Goal: Task Accomplishment & Management: Use online tool/utility

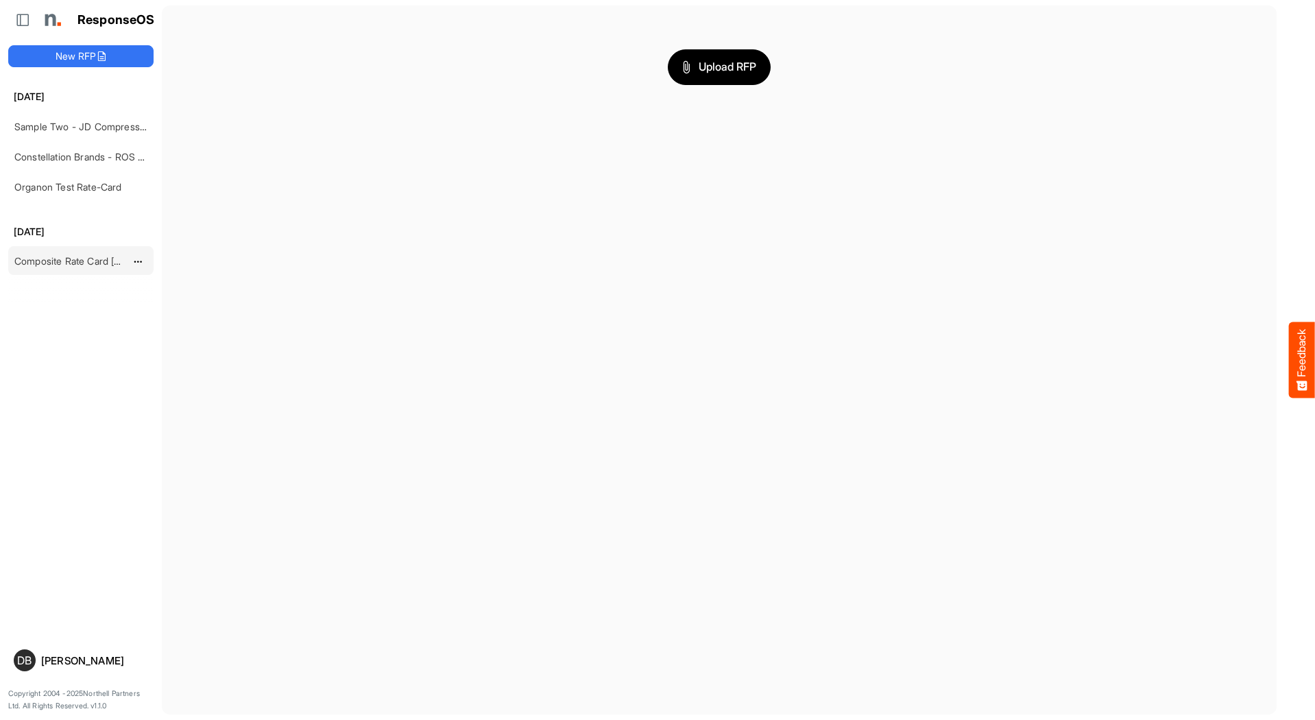
click at [82, 254] on div "Composite Rate Card [DATE]_smaller" at bounding box center [70, 260] width 122 height 27
click at [71, 260] on link "Composite Rate Card [DATE]_smaller" at bounding box center [95, 261] width 162 height 12
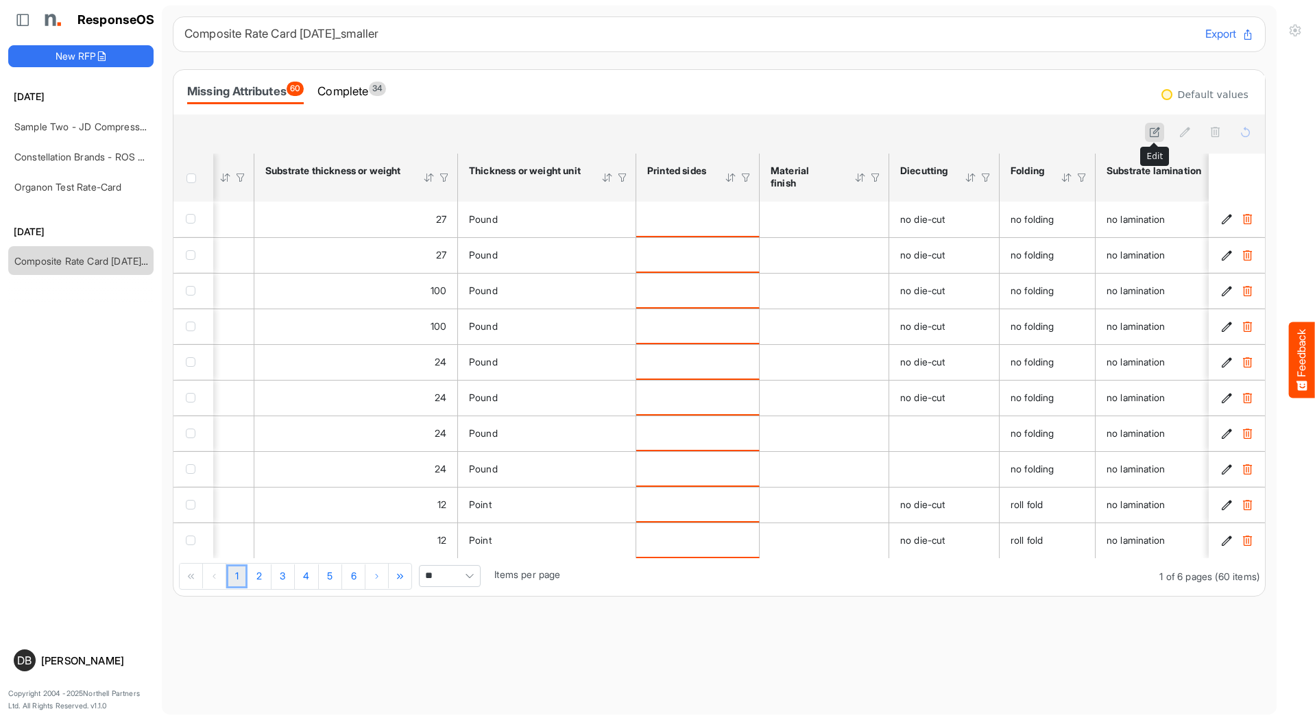
click at [1158, 135] on icon at bounding box center [1155, 132] width 12 height 12
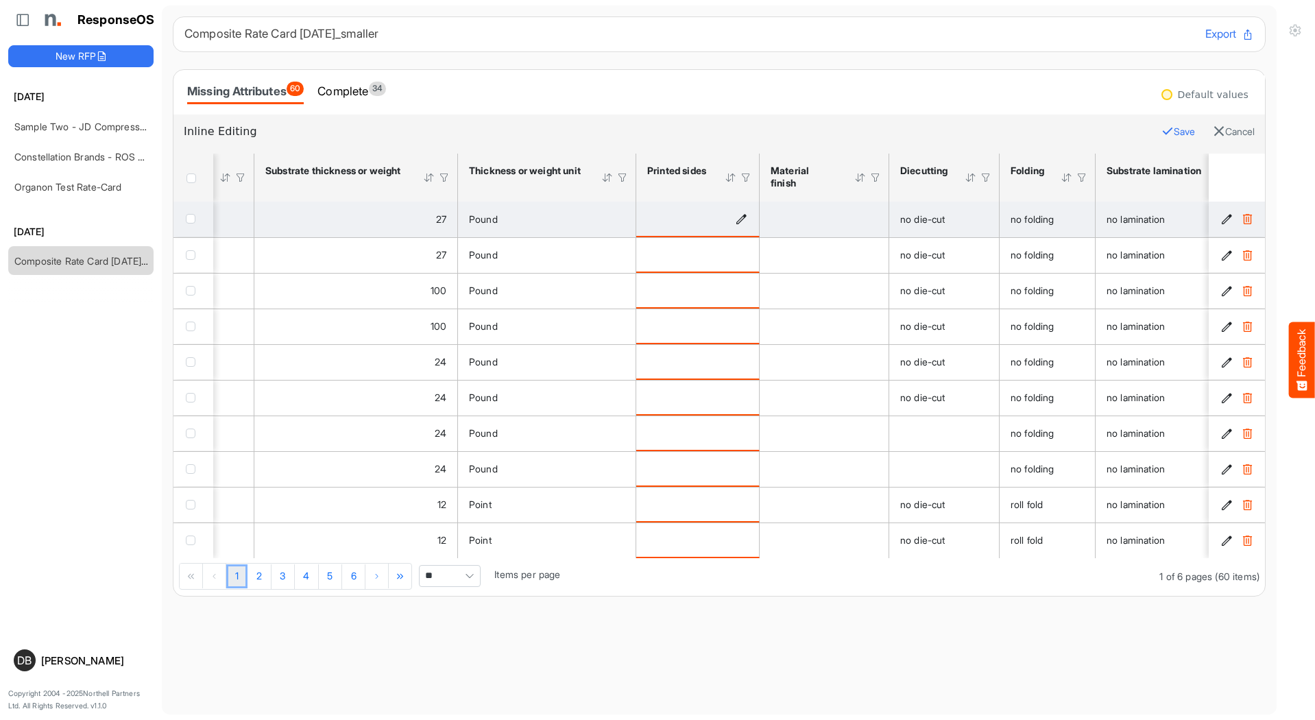
click at [740, 217] on icon "is template cell Column Header httpsnorthellcomontologiesmapping-rulesmanufactu…" at bounding box center [741, 218] width 12 height 12
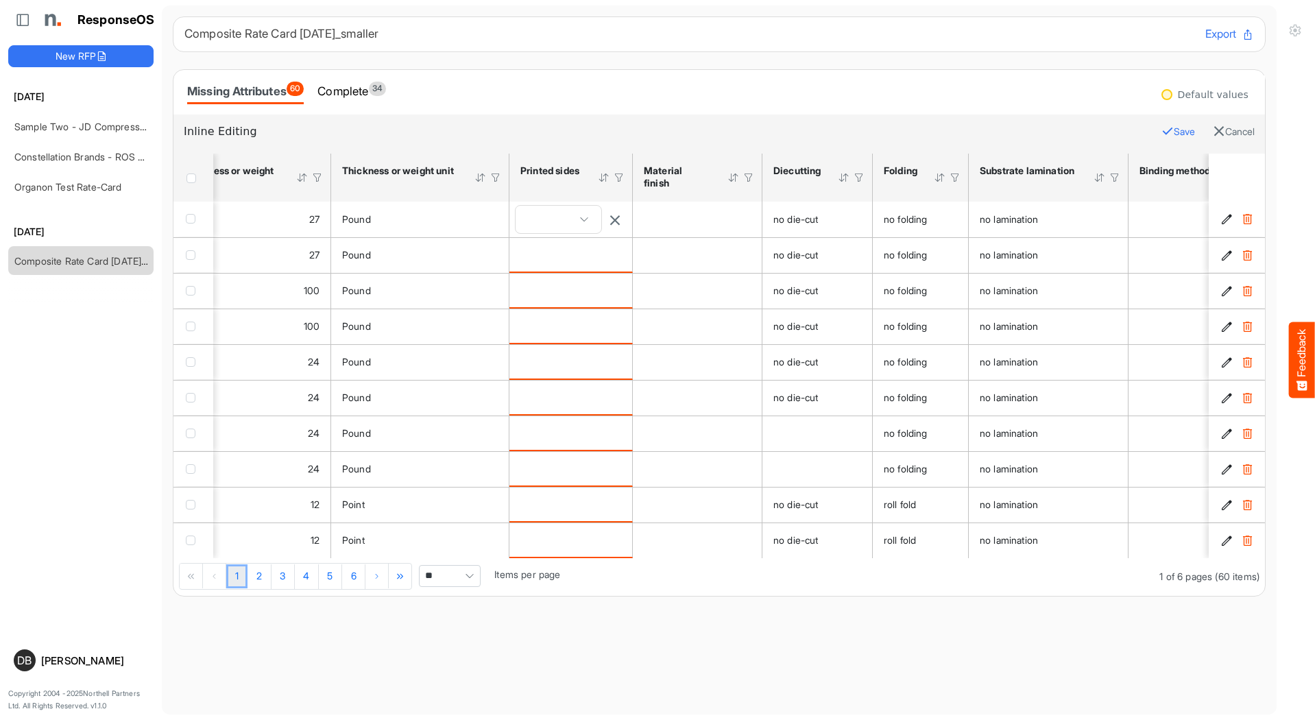
scroll to position [0, 572]
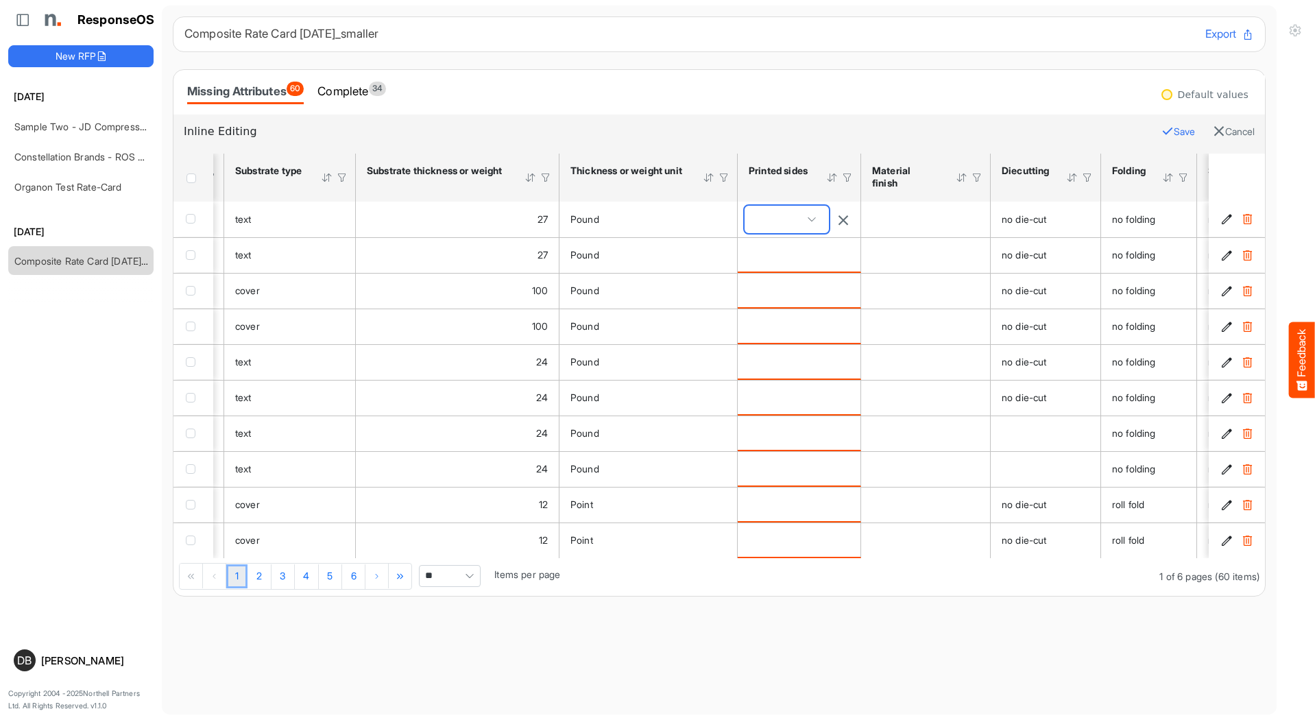
click at [804, 218] on span at bounding box center [786, 219] width 84 height 27
click at [797, 342] on span "single sided" at bounding box center [786, 341] width 58 height 11
type input "**********"
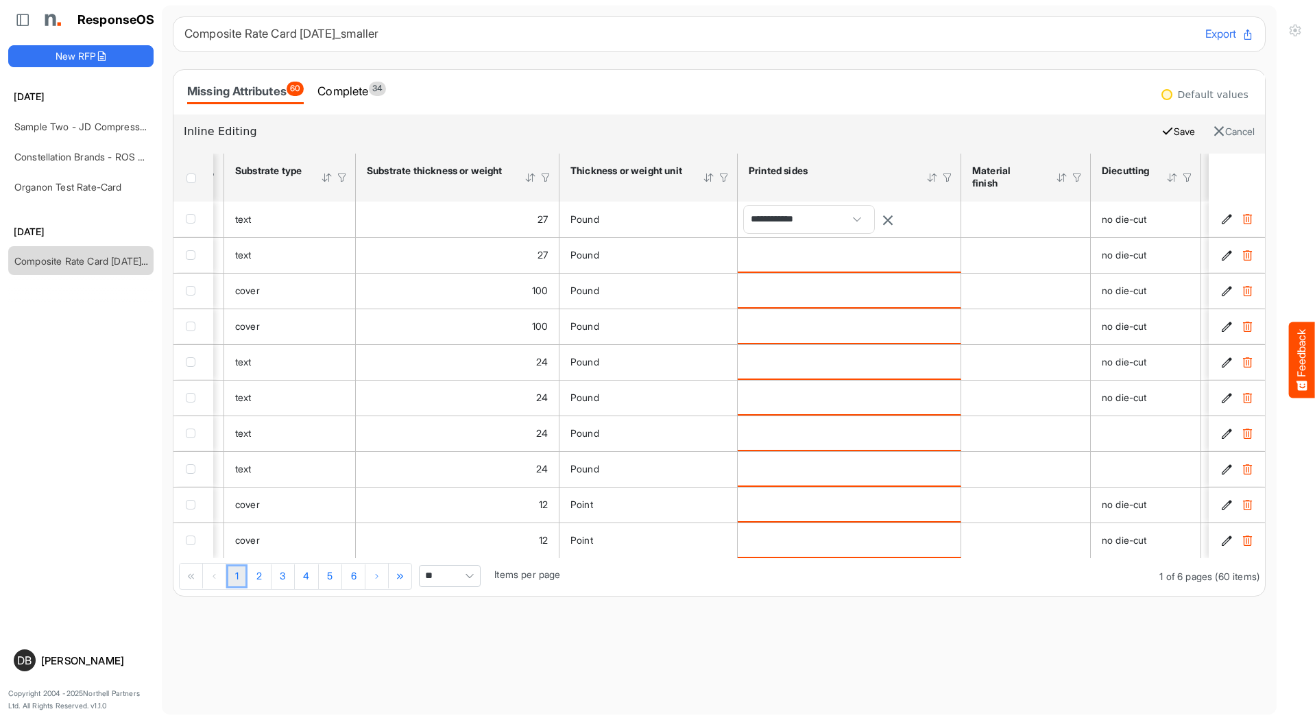
click at [1169, 132] on button "Save" at bounding box center [1178, 132] width 34 height 18
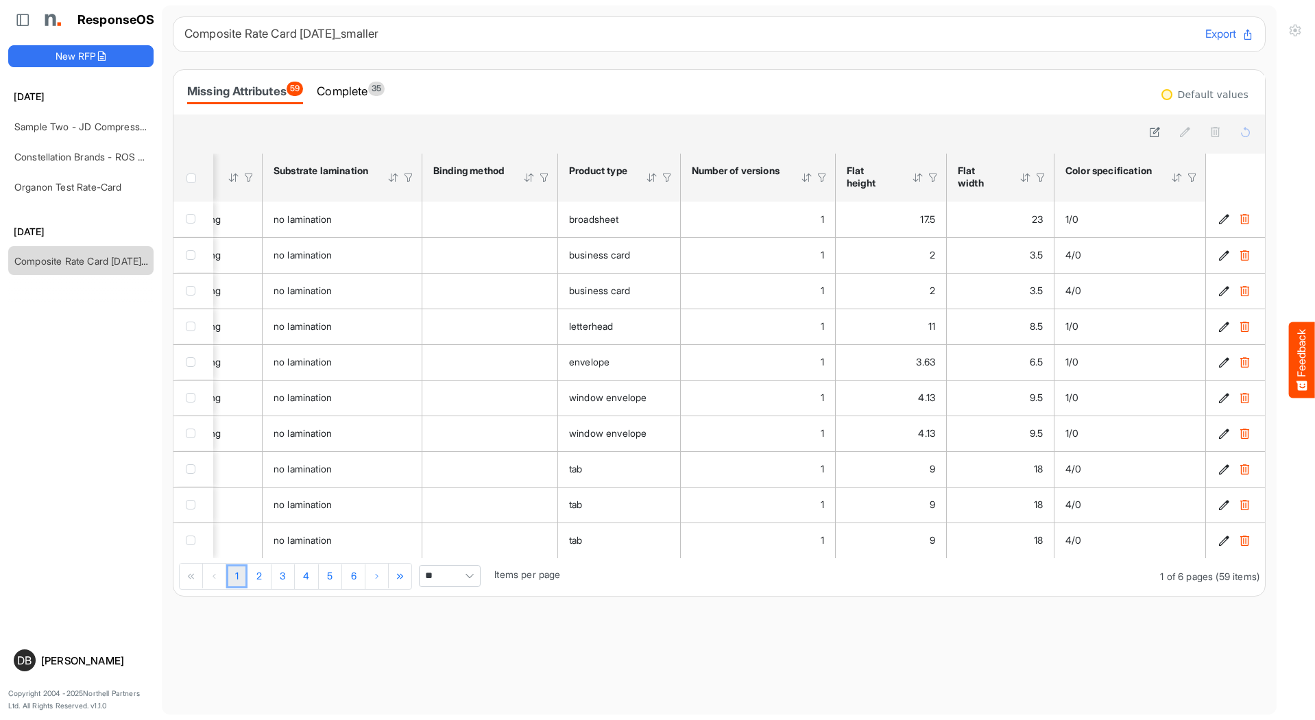
scroll to position [0, 1407]
click at [1188, 173] on div at bounding box center [1192, 177] width 12 height 12
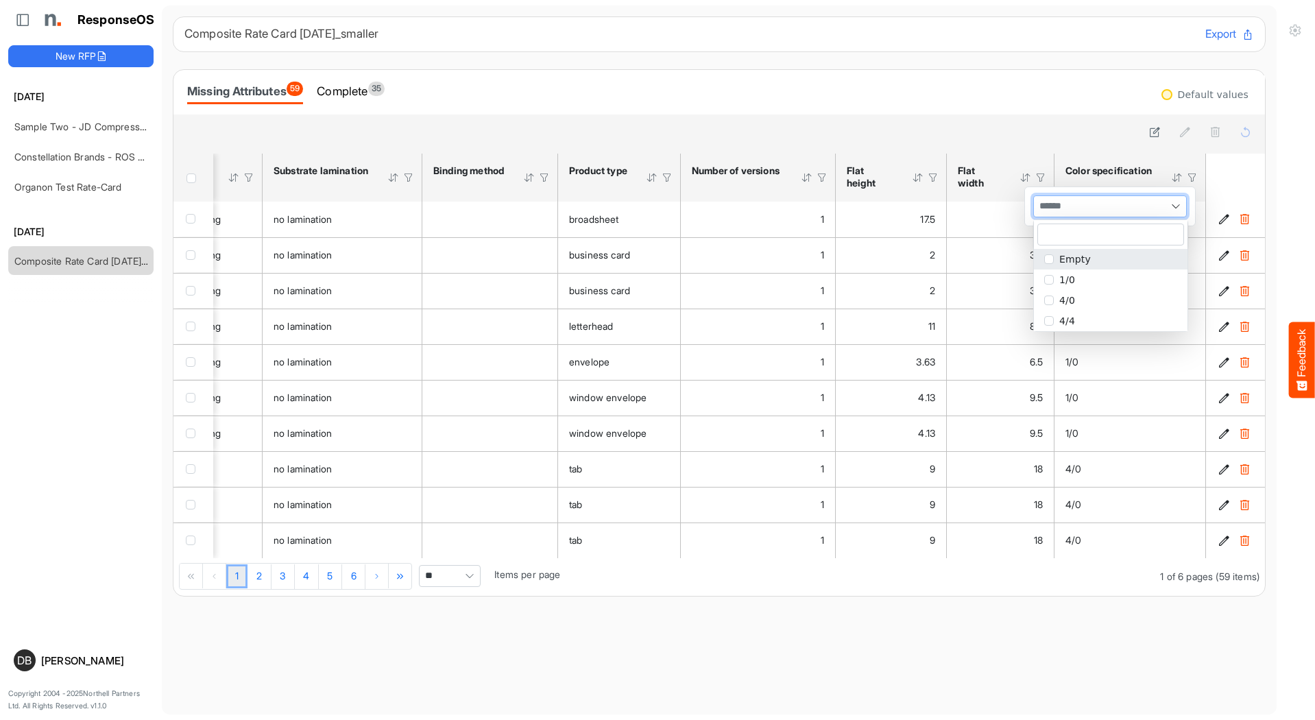
click at [1163, 208] on div at bounding box center [1110, 206] width 152 height 21
click at [1045, 279] on span "popup" at bounding box center [1049, 280] width 10 height 10
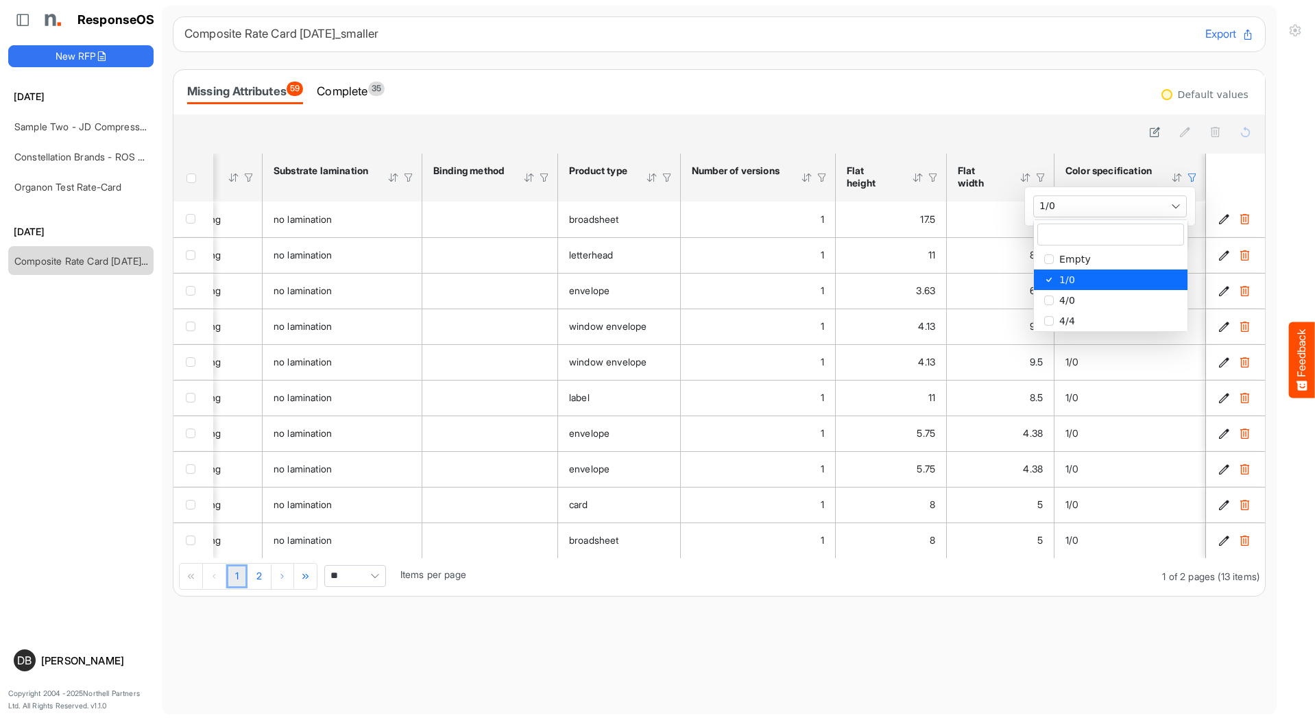
click at [1052, 123] on div at bounding box center [719, 132] width 1071 height 19
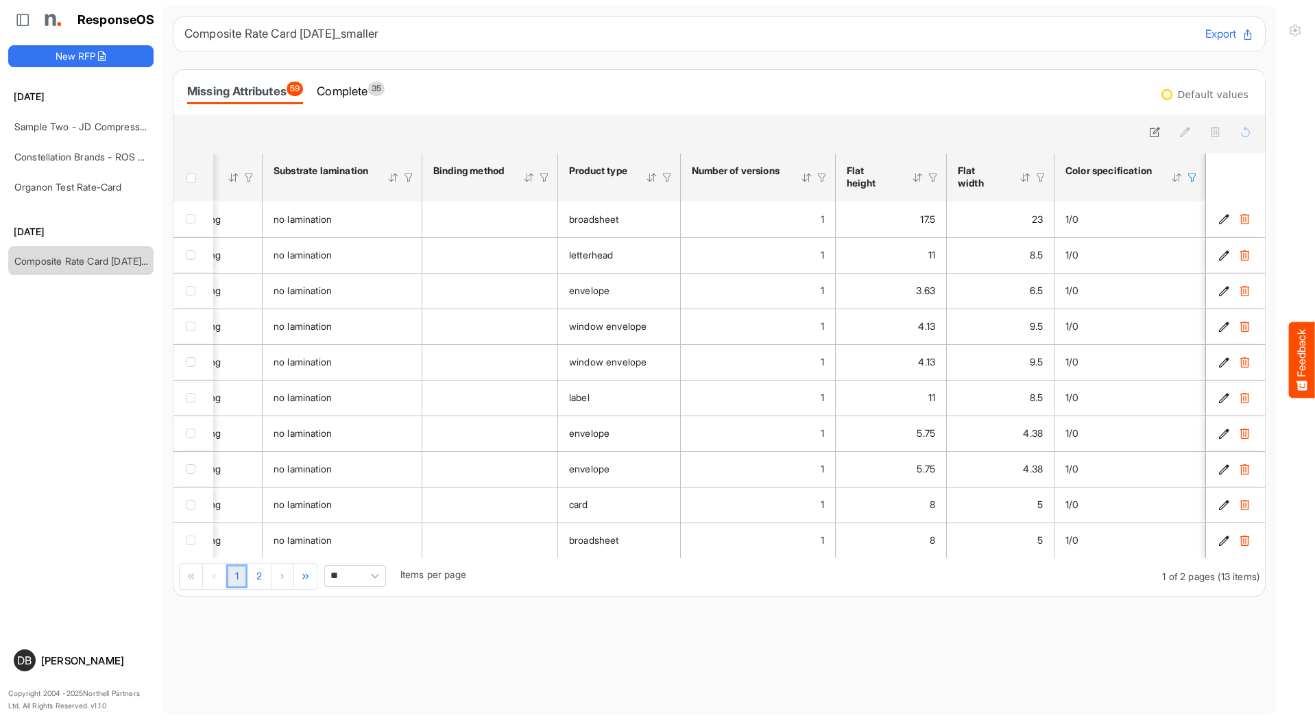
click at [189, 178] on span "Header checkbox" at bounding box center [191, 178] width 10 height 10
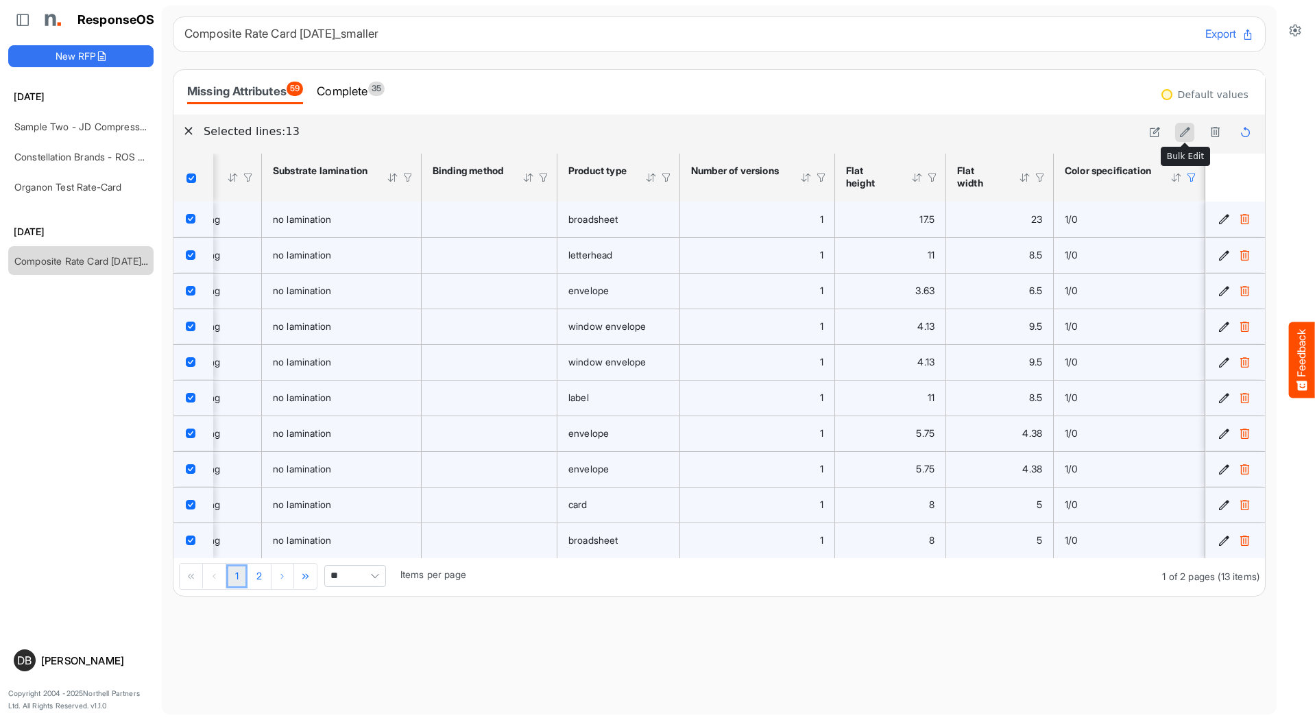
click at [1186, 134] on icon at bounding box center [1185, 132] width 12 height 12
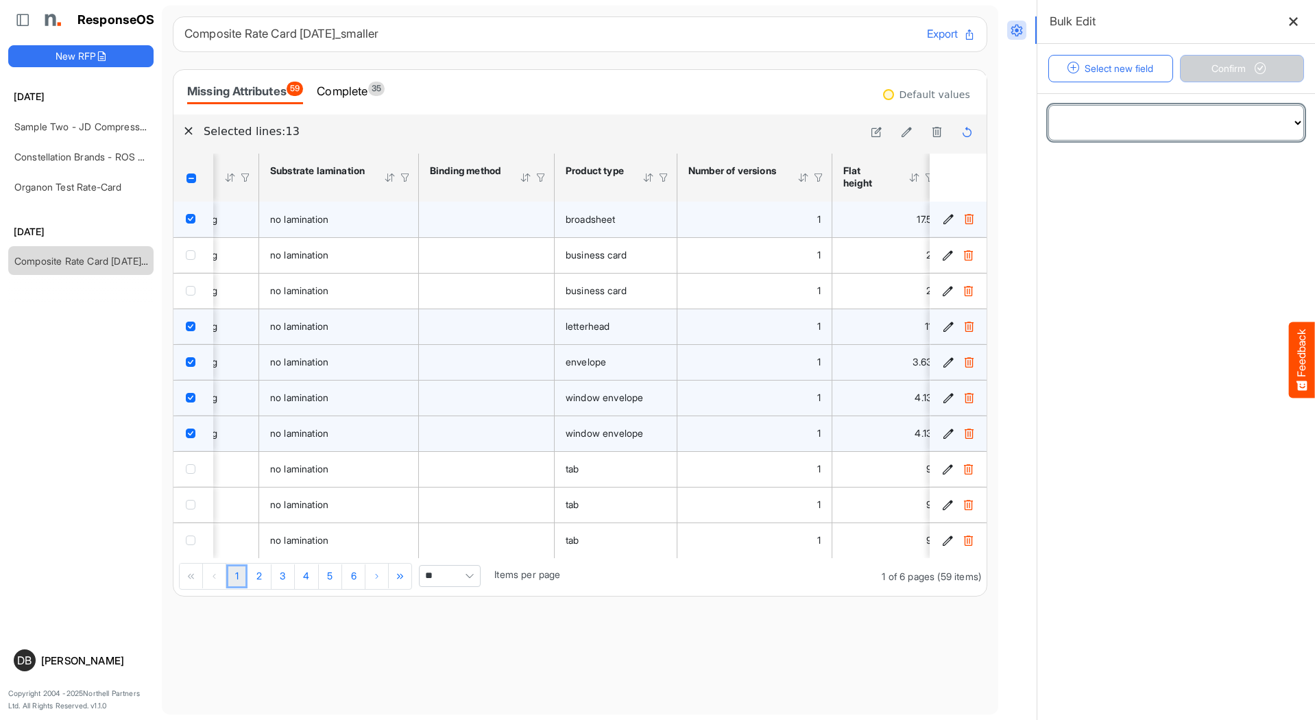
select select "**********"
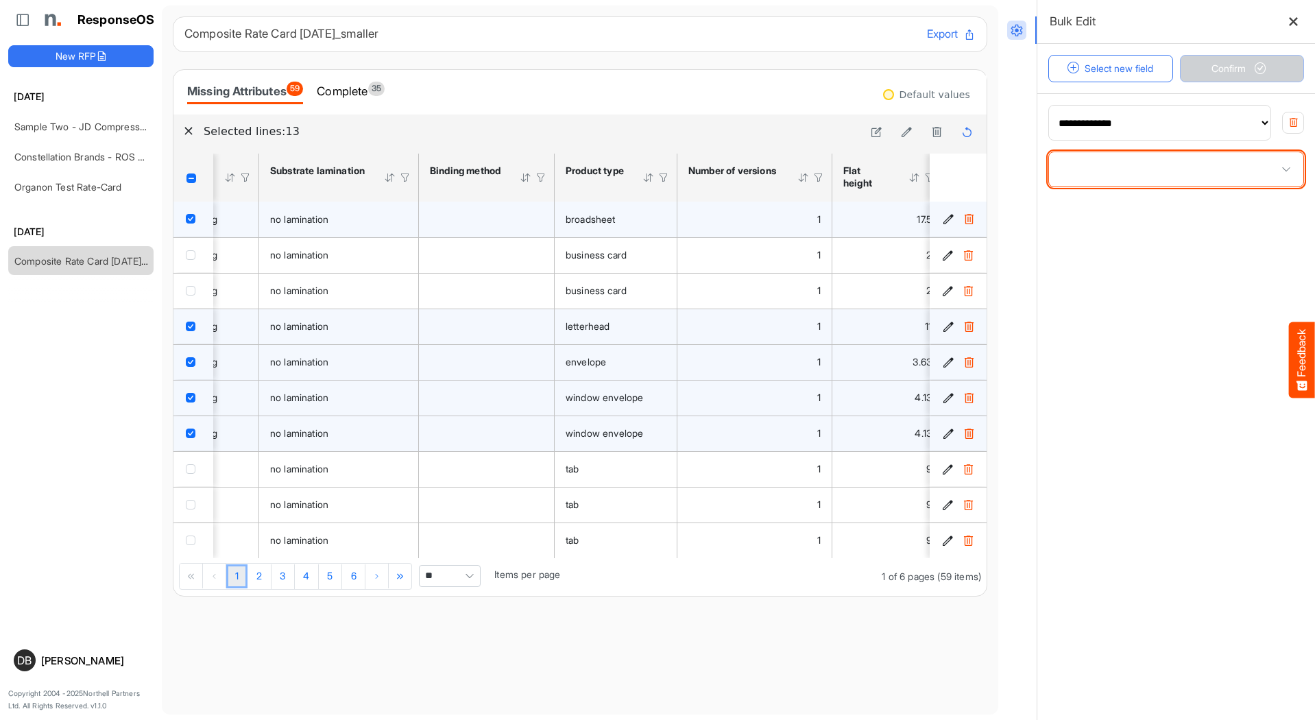
click at [1262, 156] on span at bounding box center [1176, 169] width 254 height 34
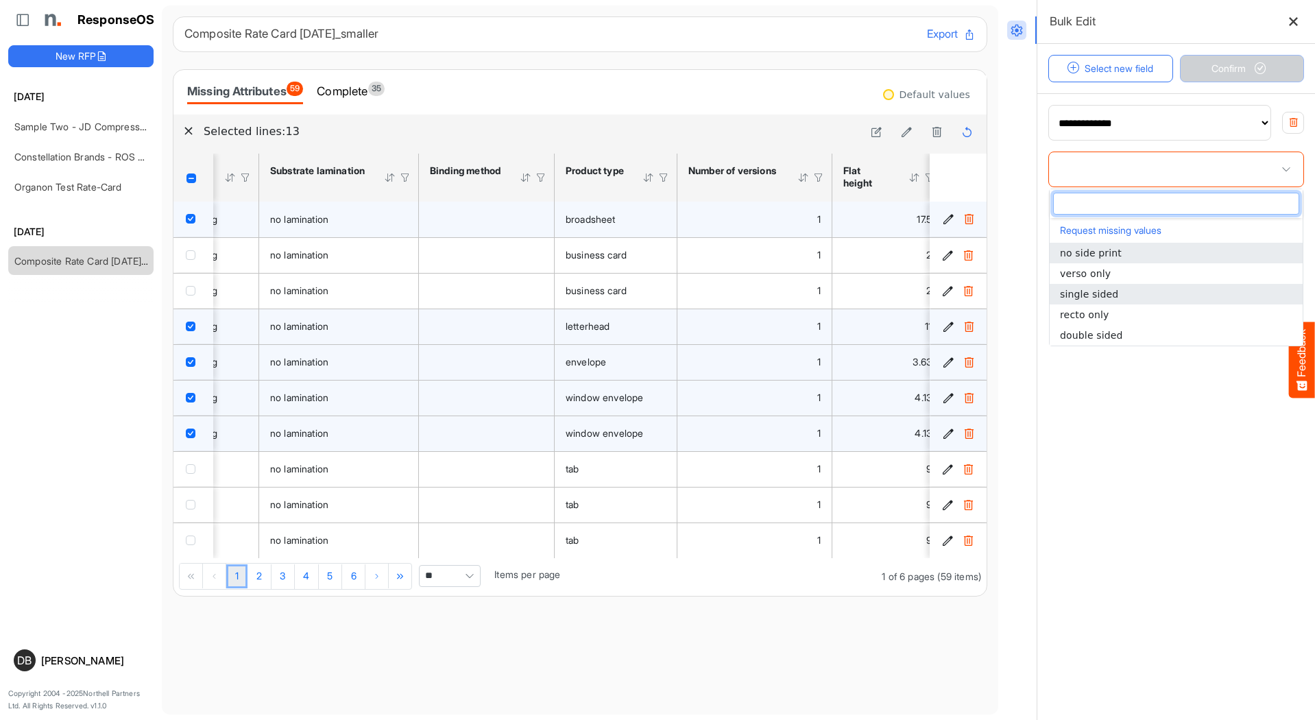
click at [1137, 293] on li "single sided" at bounding box center [1175, 294] width 253 height 21
type input "**********"
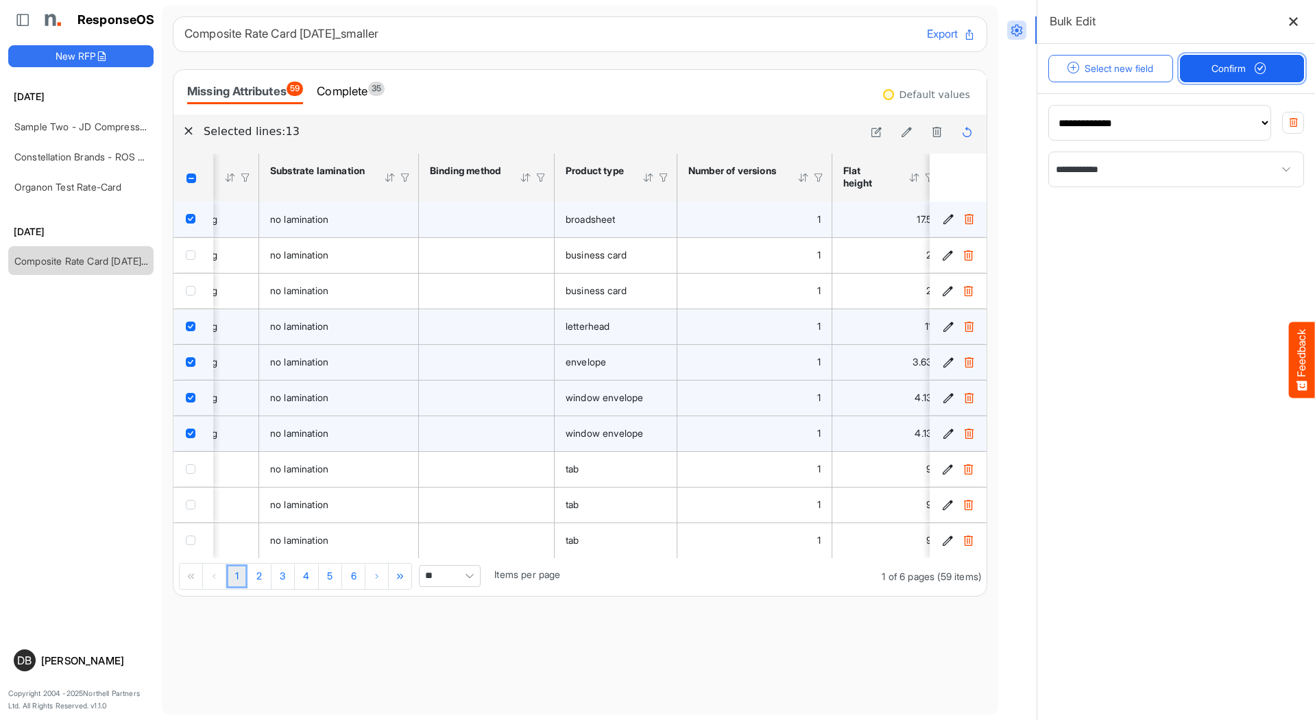
click at [1245, 66] on span "Confirm" at bounding box center [1241, 68] width 60 height 15
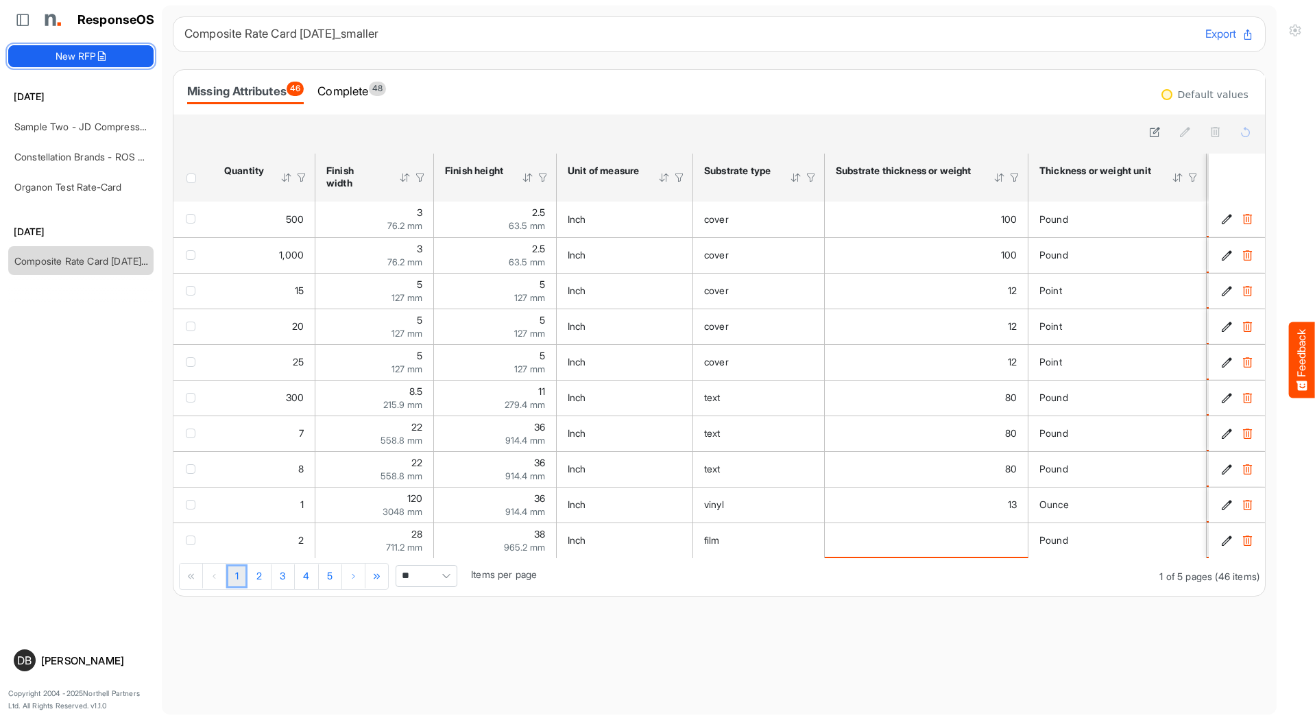
click at [73, 62] on button "New RFP" at bounding box center [80, 56] width 145 height 22
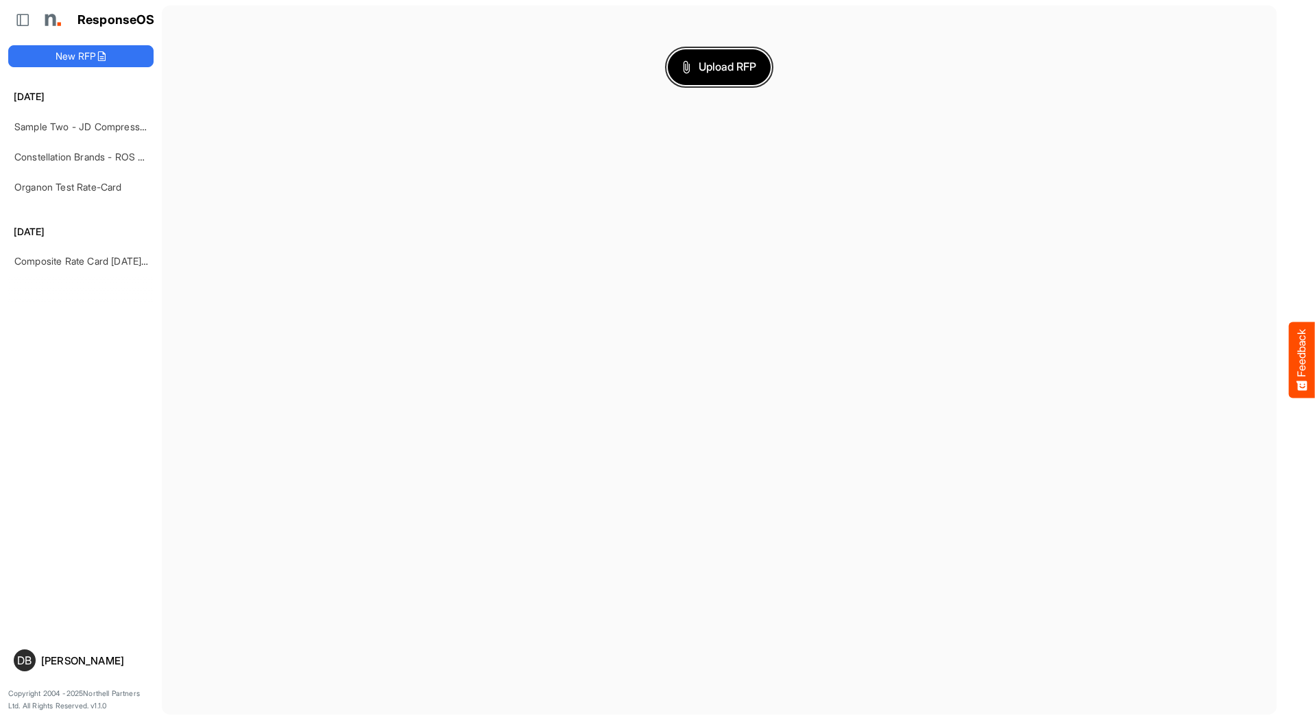
click at [738, 73] on span "Upload RFP" at bounding box center [719, 67] width 74 height 18
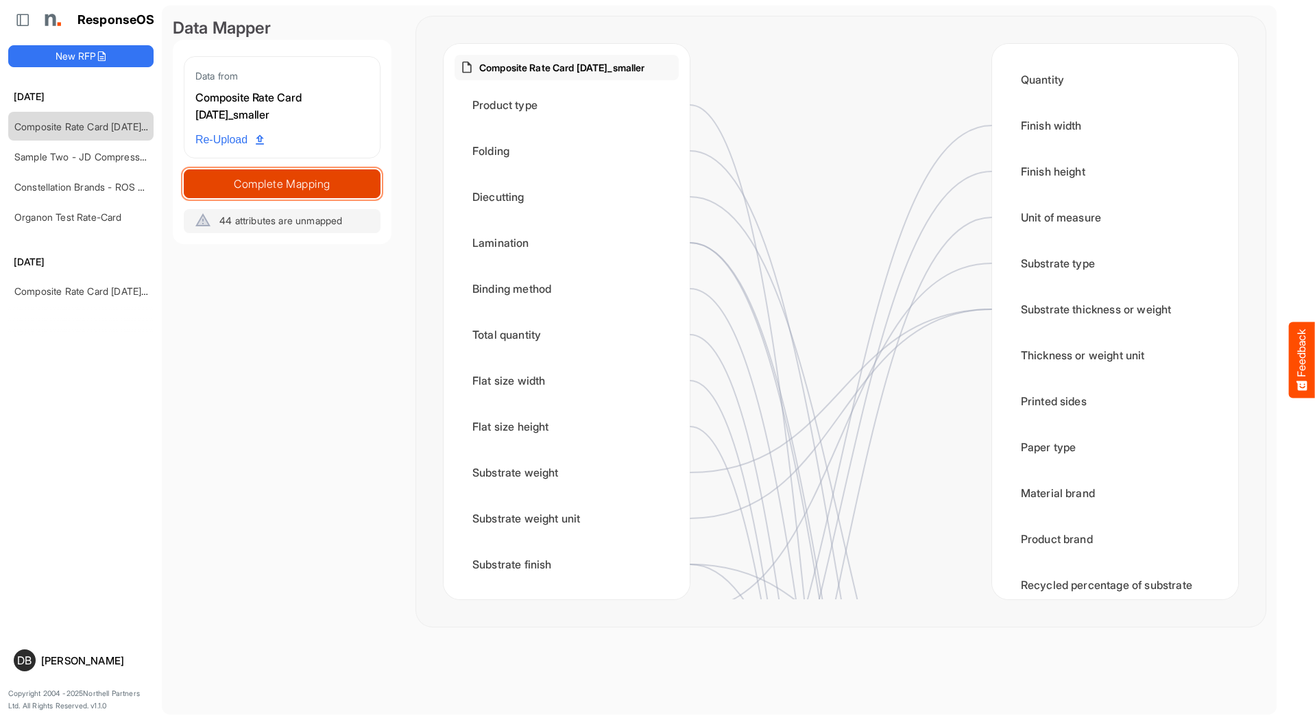
click at [350, 183] on span "Complete Mapping" at bounding box center [281, 183] width 195 height 19
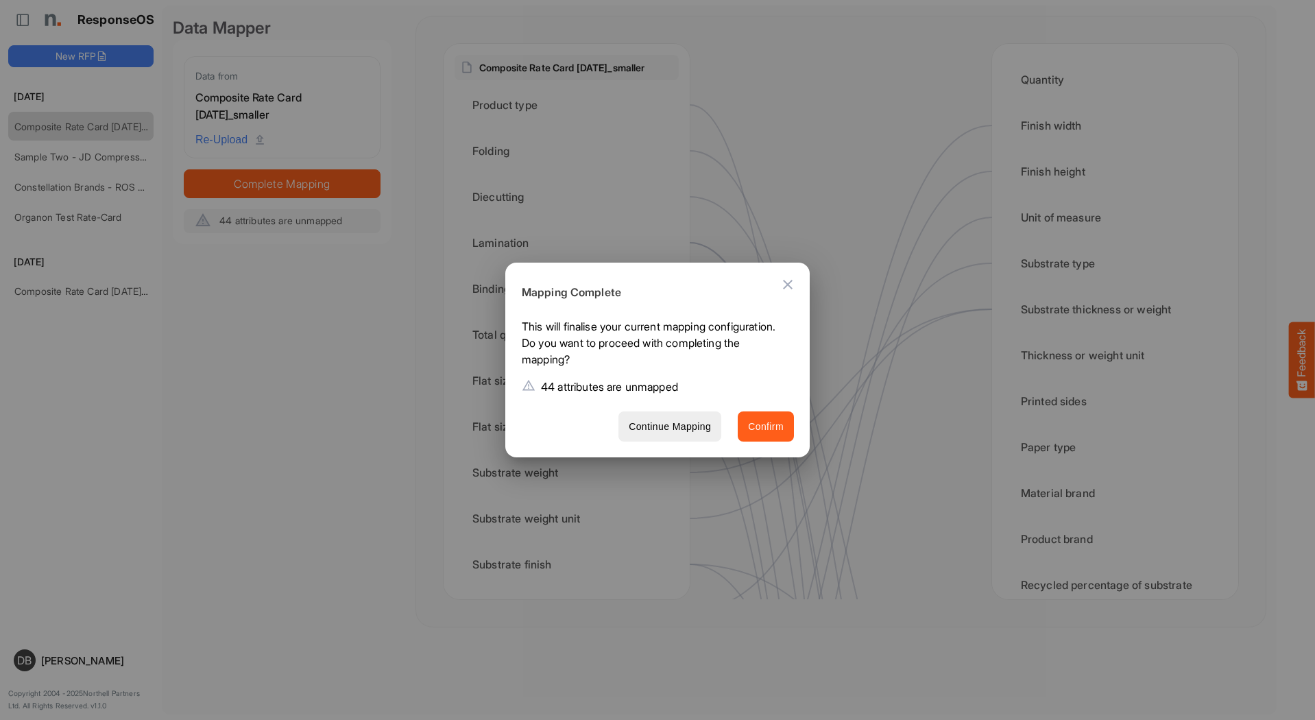
click at [785, 428] on button "Confirm" at bounding box center [766, 426] width 56 height 31
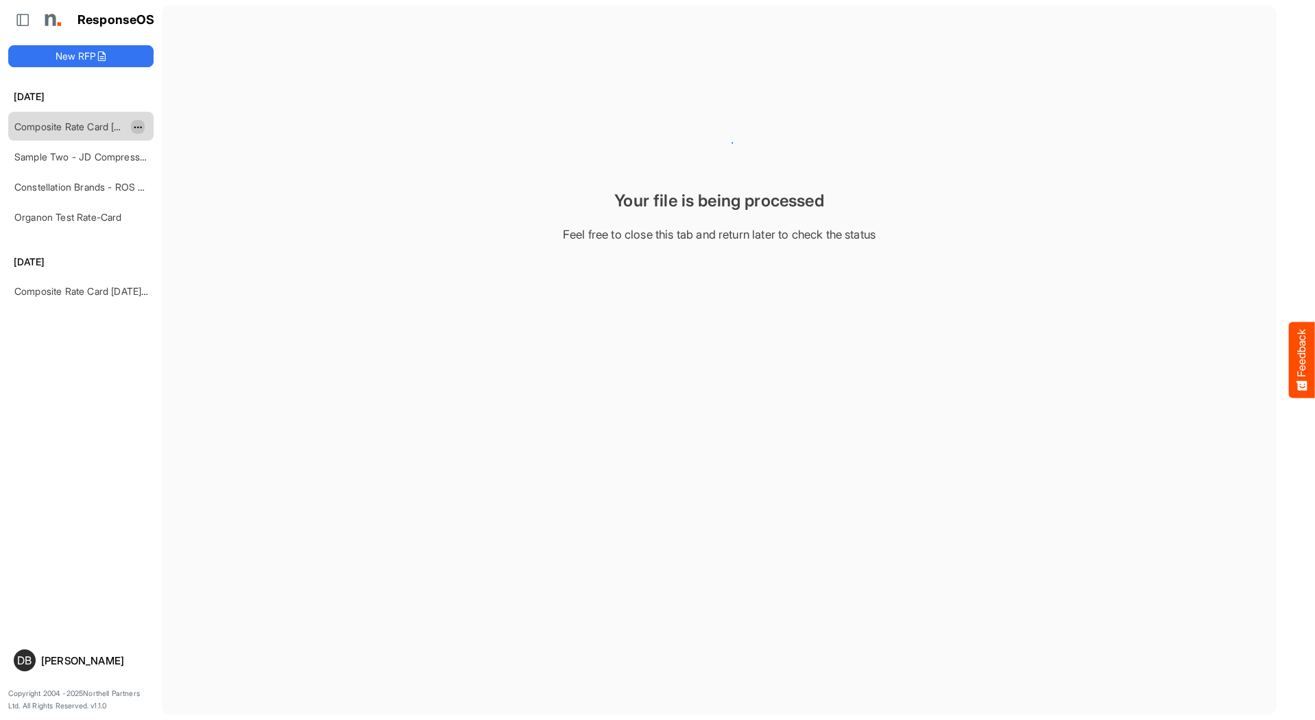
click at [140, 124] on span "dropdownbutton" at bounding box center [136, 128] width 7 height 10
click at [171, 173] on li "Delete" at bounding box center [172, 168] width 82 height 21
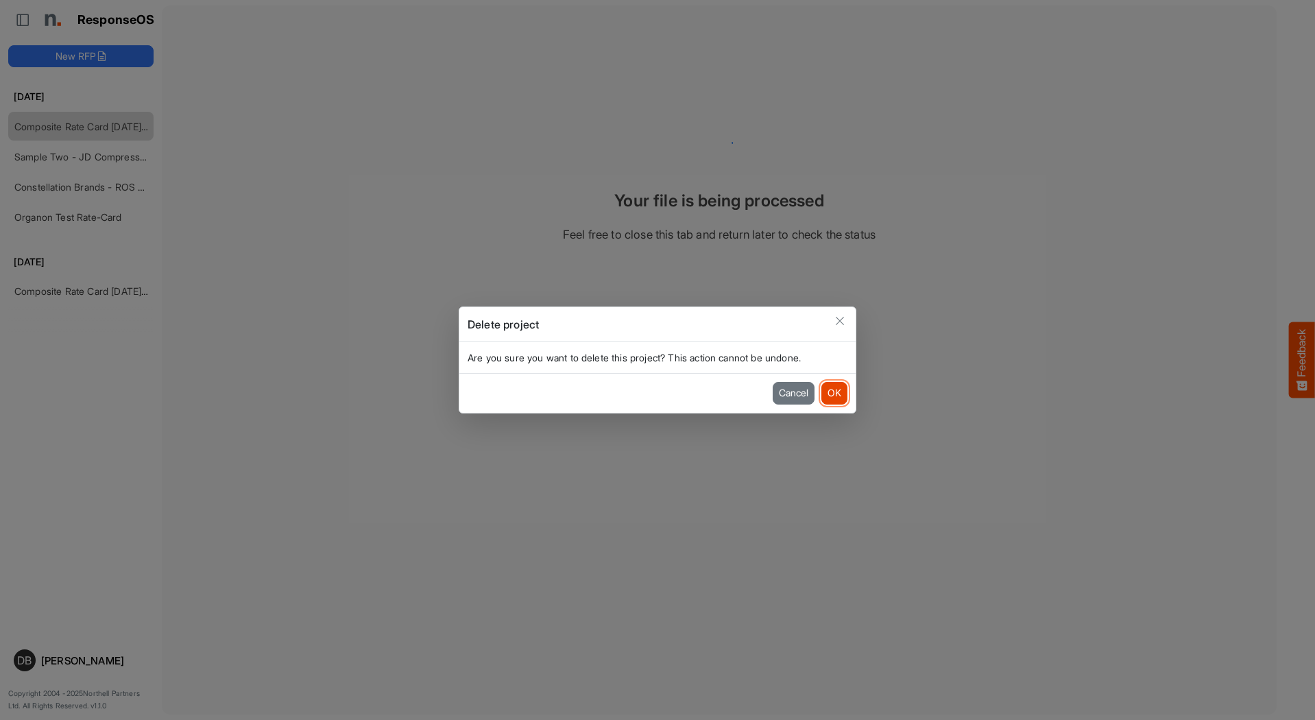
click at [838, 387] on button "OK" at bounding box center [834, 393] width 26 height 22
